Goal: Task Accomplishment & Management: Manage account settings

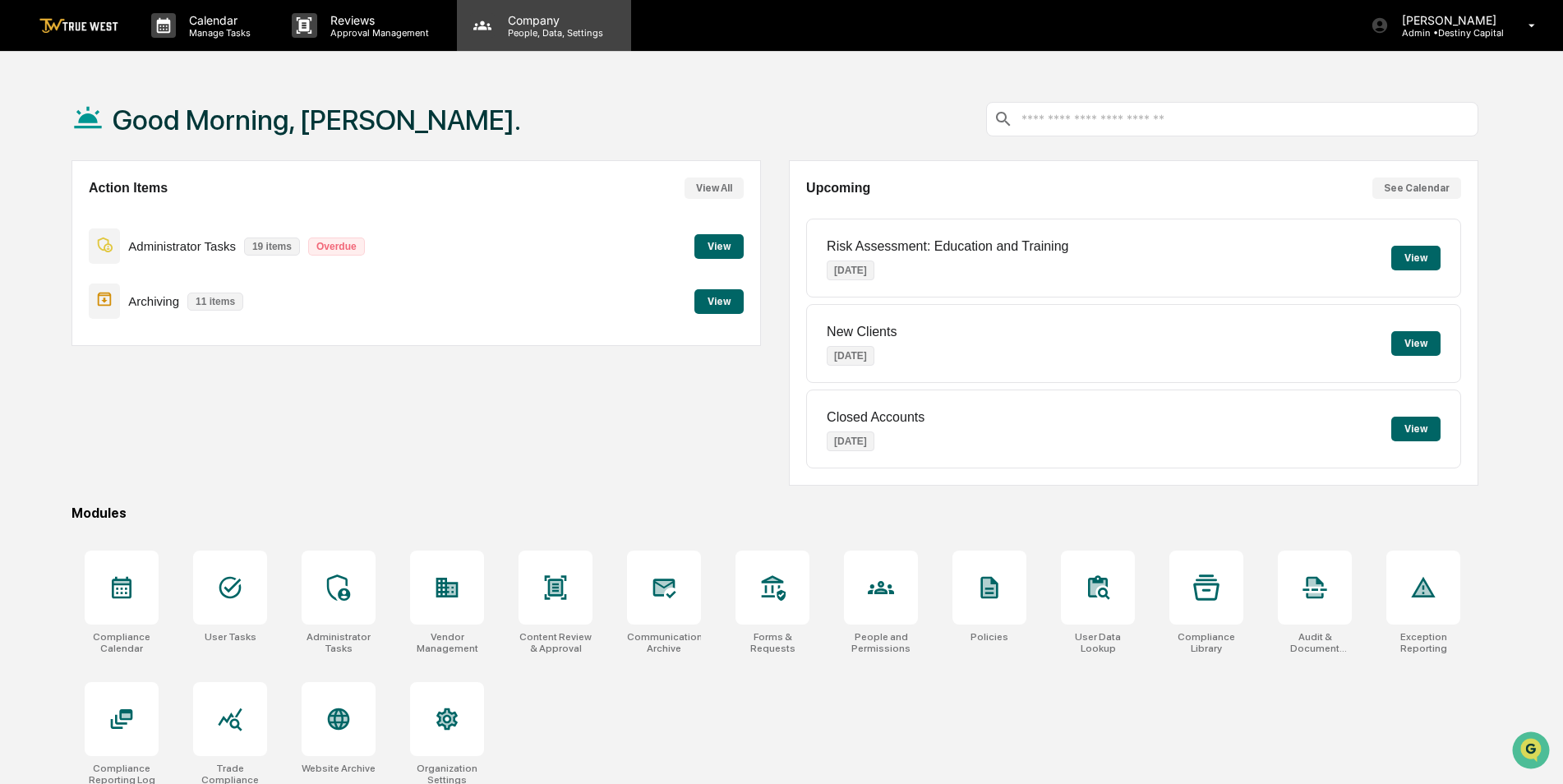
click at [567, 29] on p "People, Data, Settings" at bounding box center [552, 33] width 116 height 12
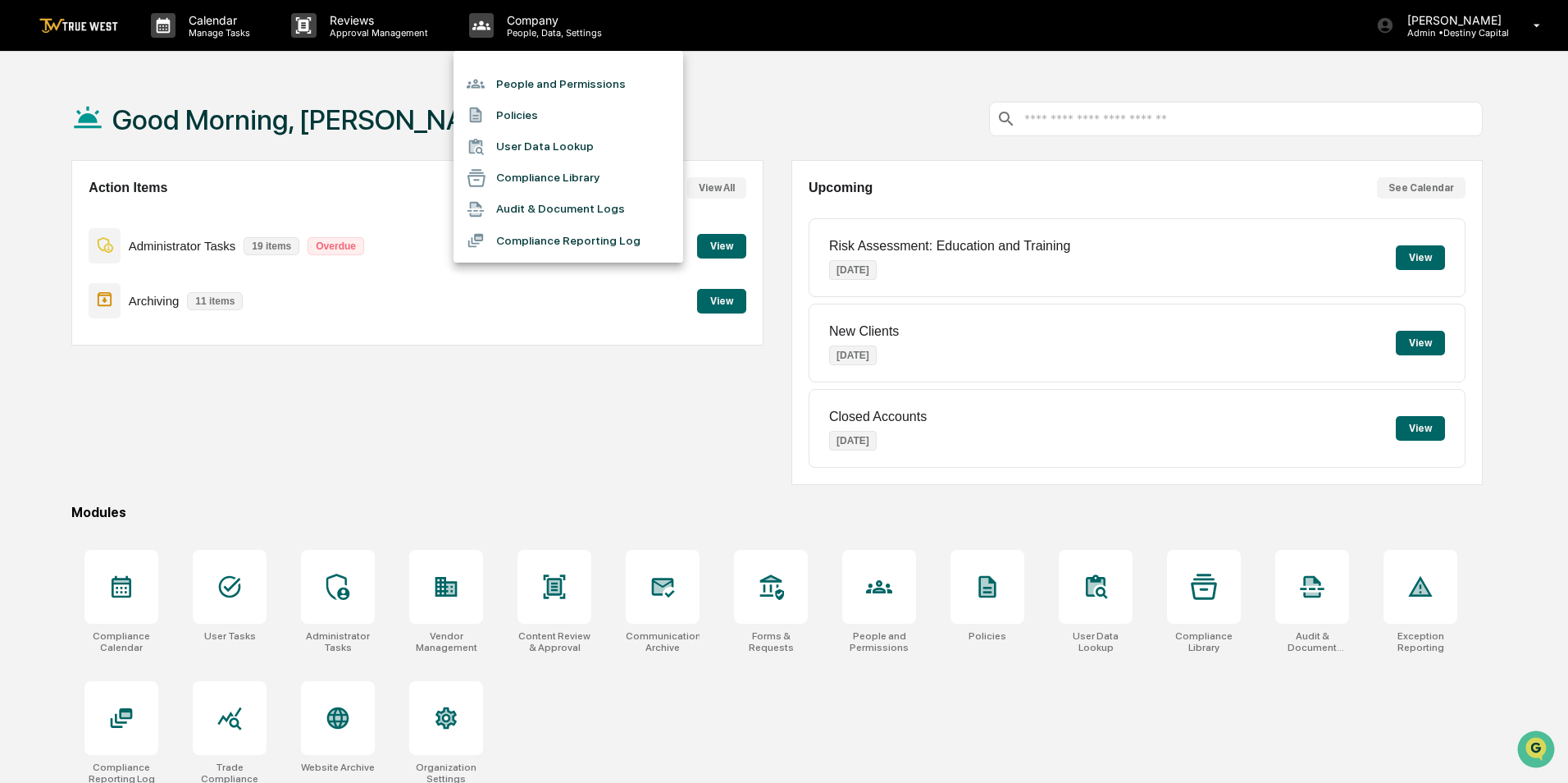
click at [545, 81] on li "People and Permissions" at bounding box center [568, 83] width 230 height 31
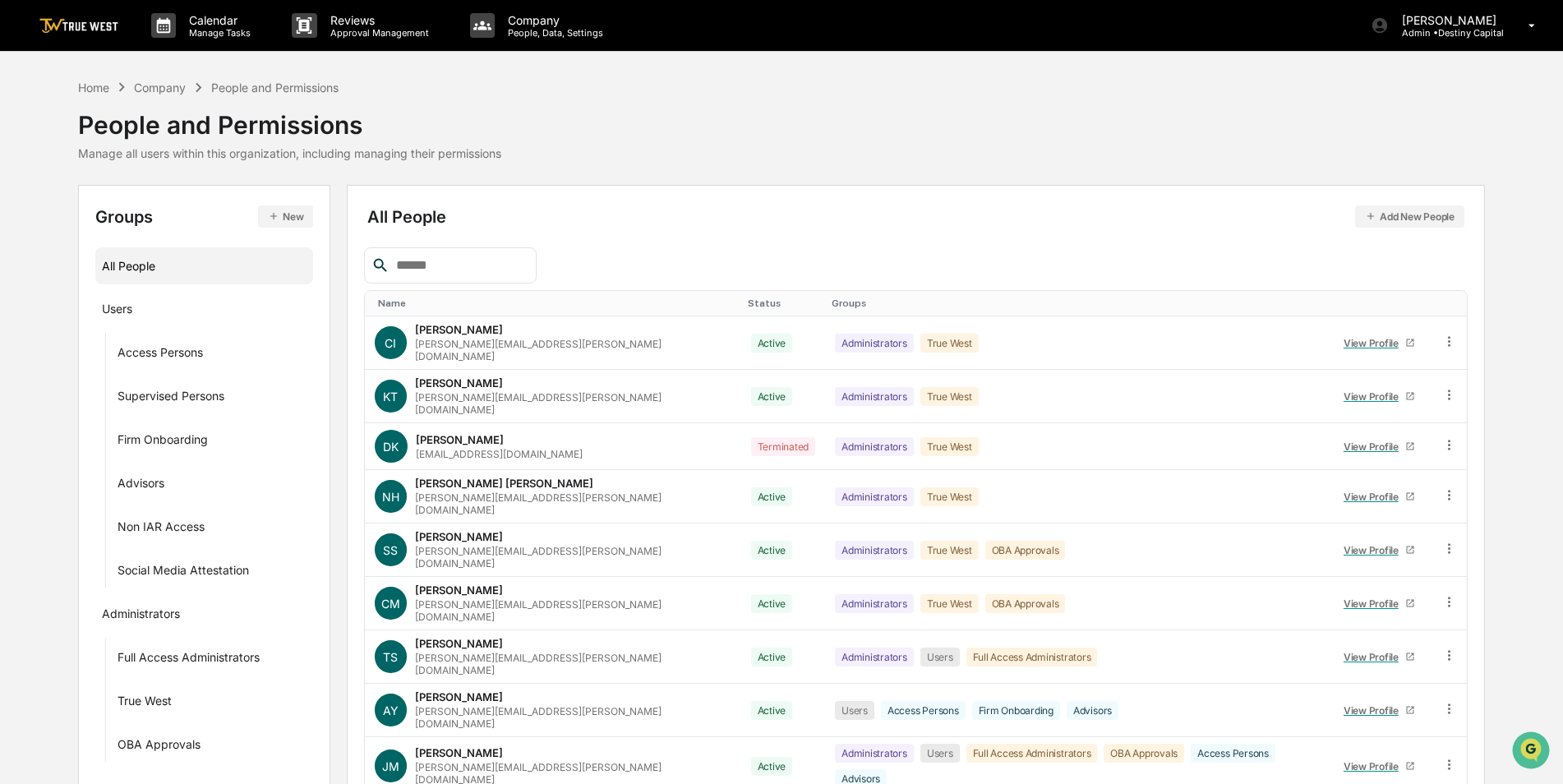
click at [478, 267] on input "text" at bounding box center [459, 266] width 140 height 22
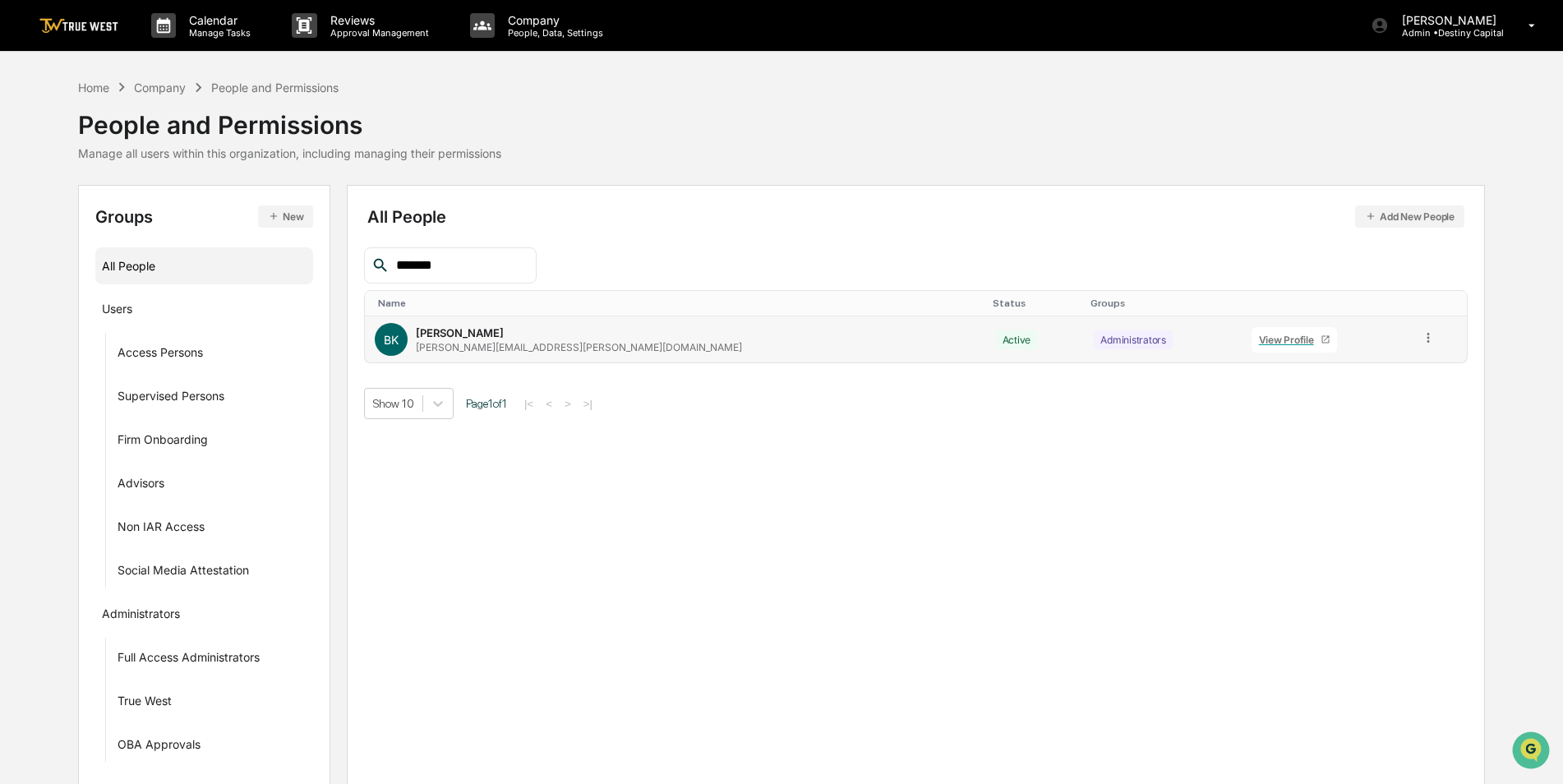
type input "*******"
click at [1411, 334] on td at bounding box center [1438, 339] width 56 height 46
click at [1421, 338] on icon at bounding box center [1428, 338] width 16 height 16
click at [1360, 365] on div "Groups & Permissions" at bounding box center [1354, 365] width 137 height 20
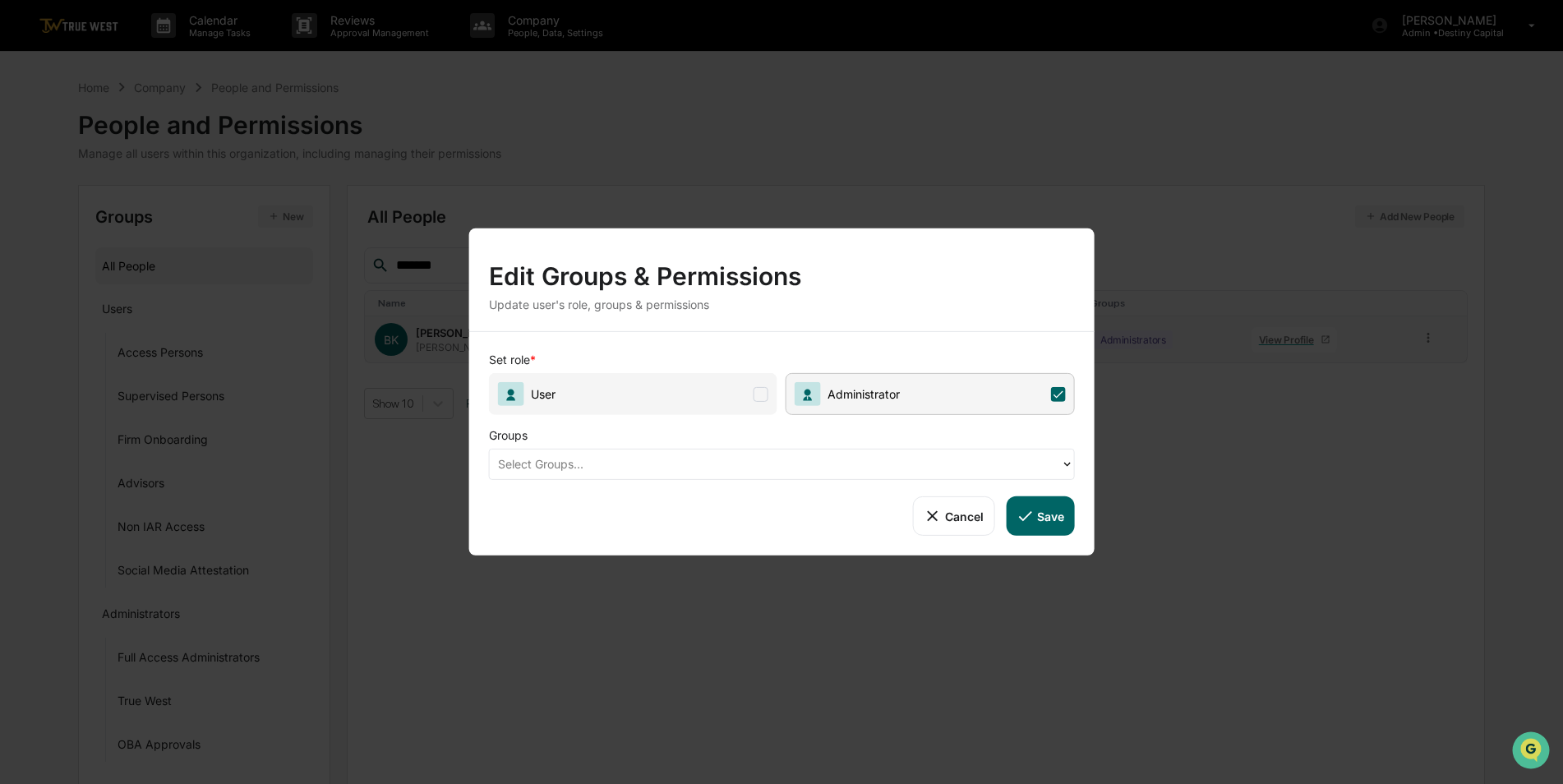
click at [761, 467] on div at bounding box center [775, 463] width 555 height 19
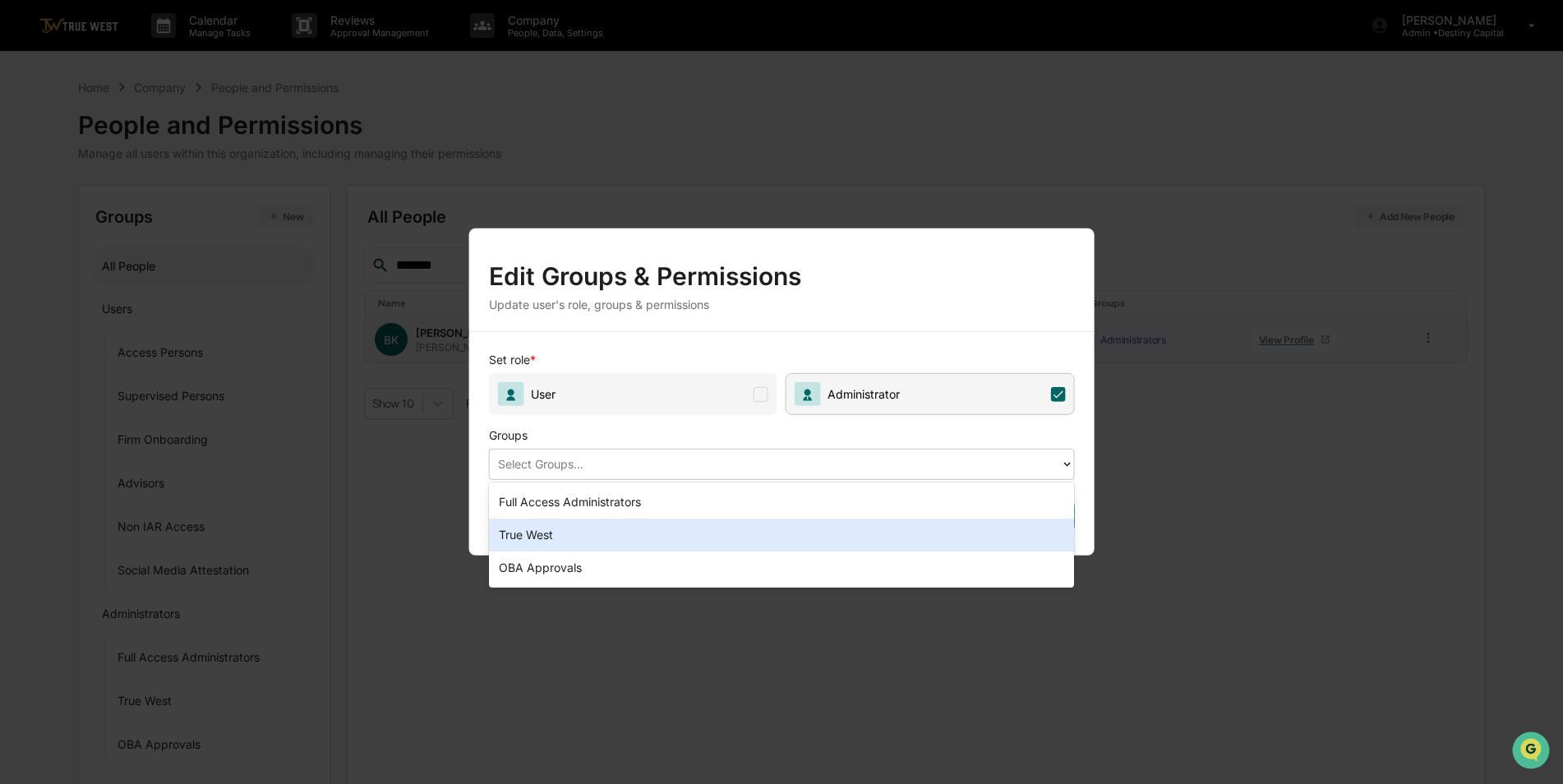
click at [666, 530] on div "True West" at bounding box center [782, 534] width 585 height 33
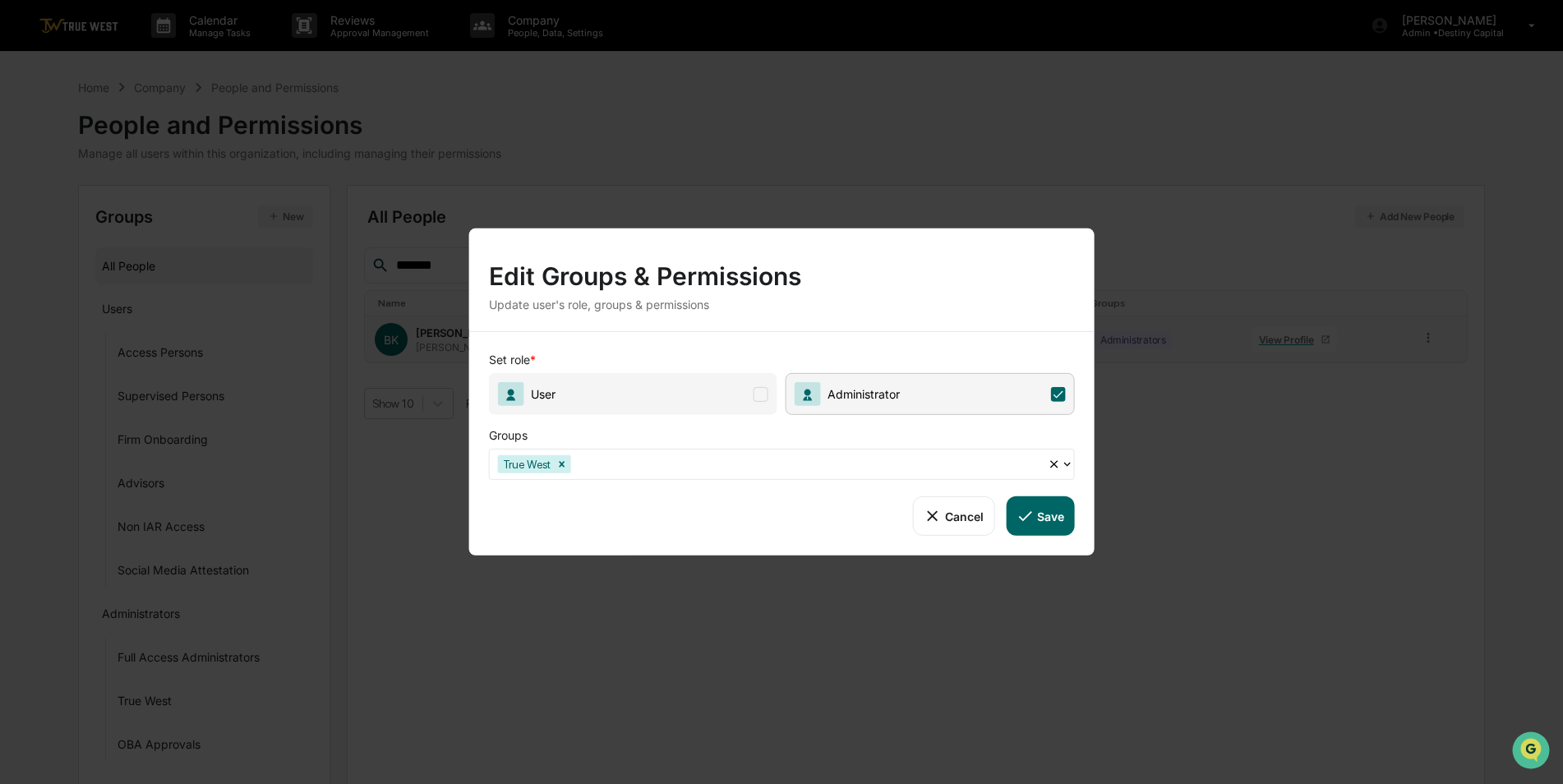
click at [1034, 515] on icon at bounding box center [1024, 516] width 18 height 18
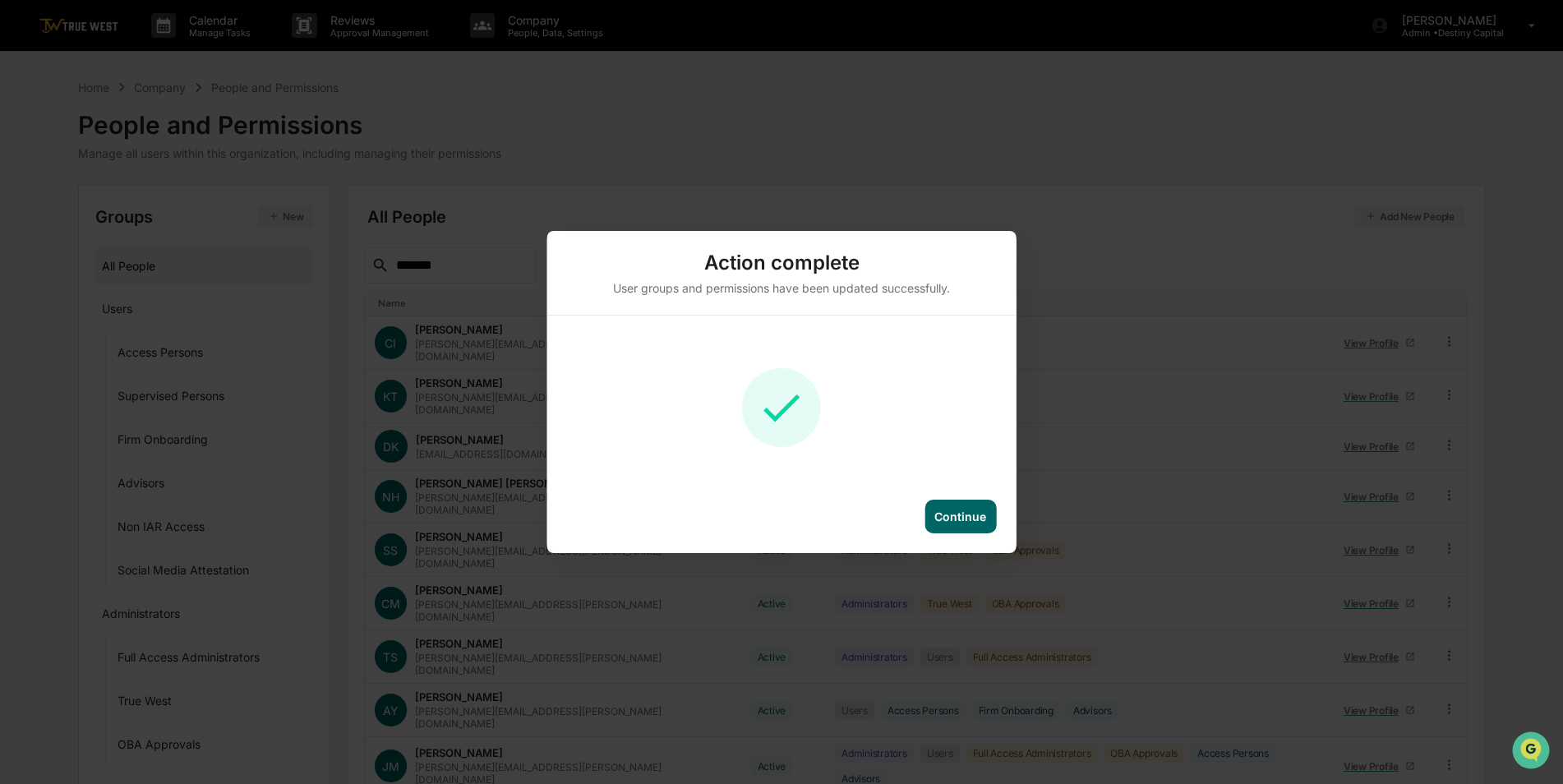
click at [945, 527] on div "Continue" at bounding box center [959, 516] width 71 height 34
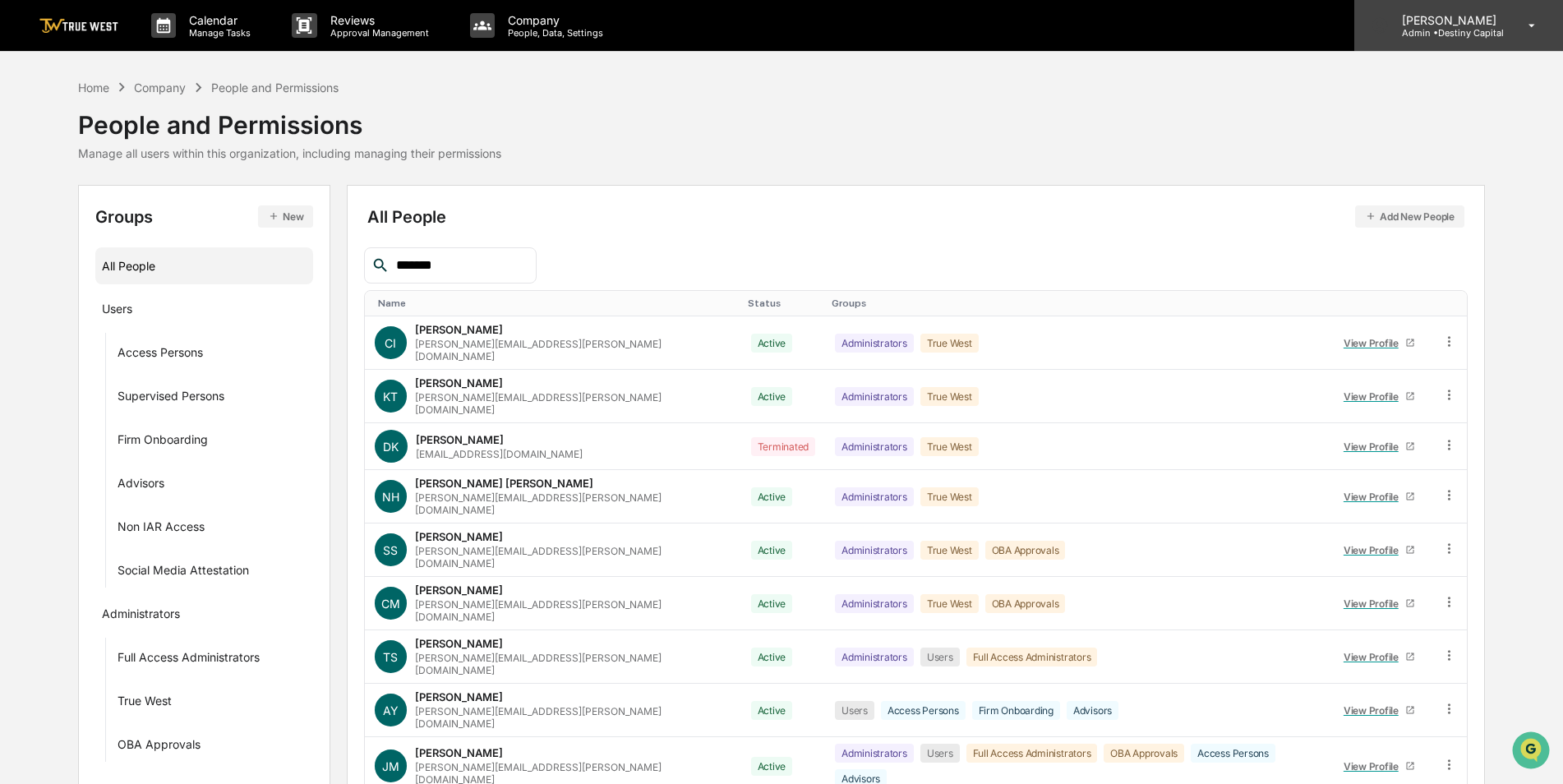
click at [1452, 36] on p "Admin • Destiny Capital" at bounding box center [1447, 33] width 116 height 12
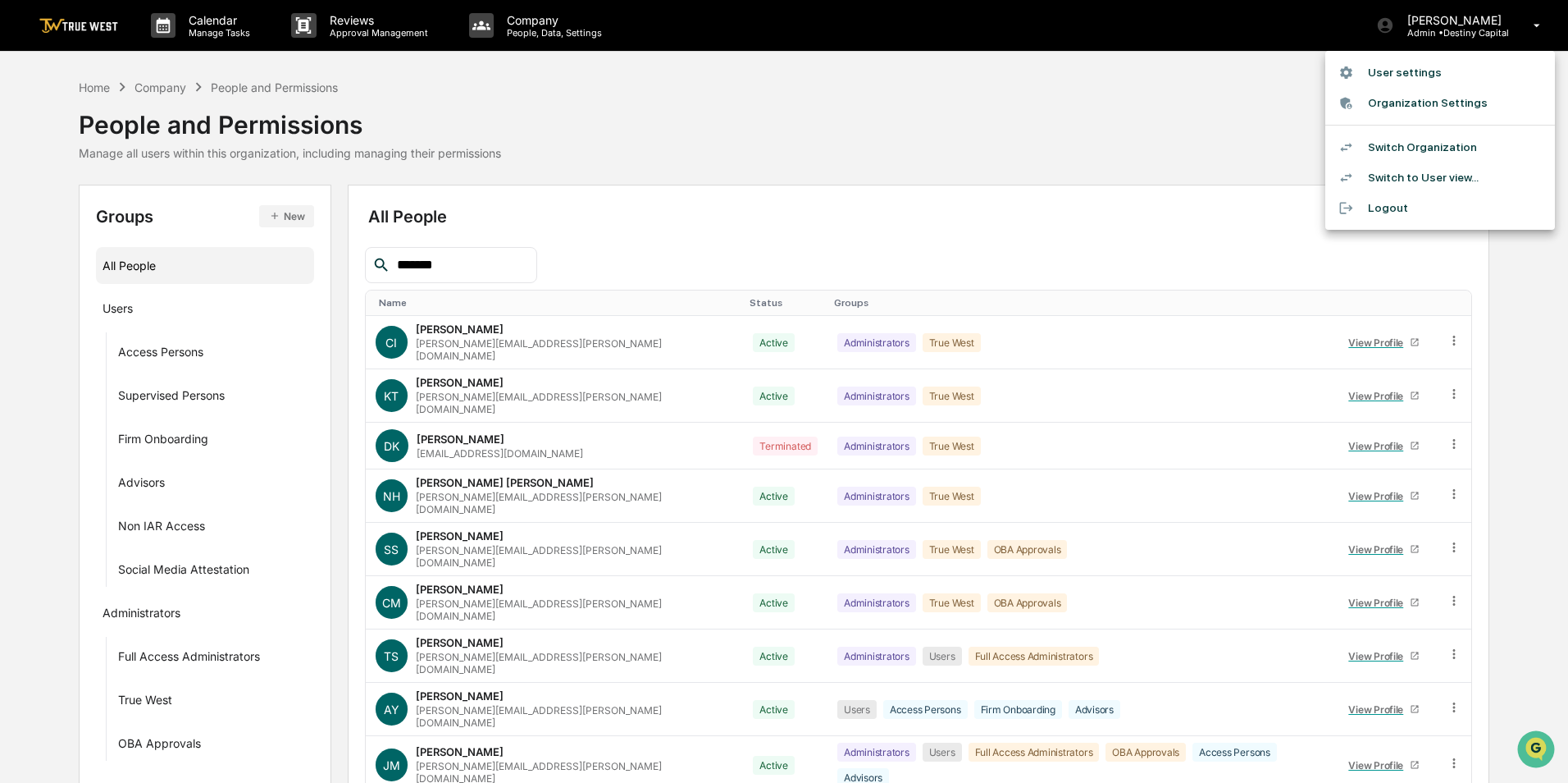
click at [1425, 150] on li "Switch Organization" at bounding box center [1440, 147] width 230 height 30
